Goal: Navigation & Orientation: Find specific page/section

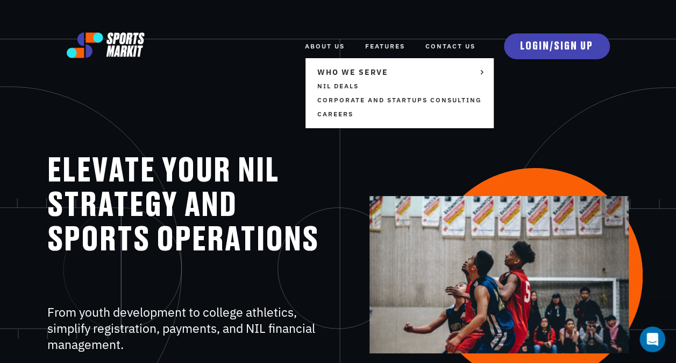
click at [322, 44] on link "ABOUT US" at bounding box center [325, 46] width 40 height 24
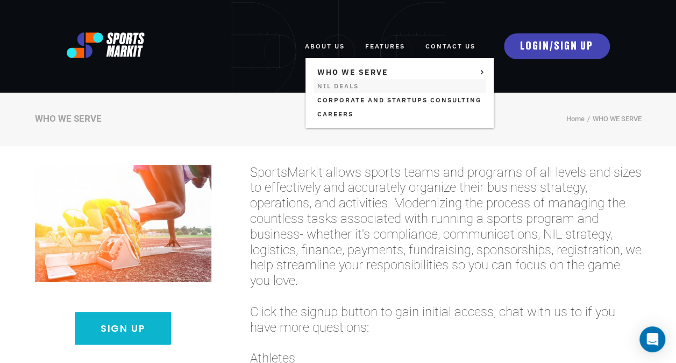
click at [335, 86] on link "NIL Deals" at bounding box center [400, 86] width 172 height 14
